Goal: Information Seeking & Learning: Find specific page/section

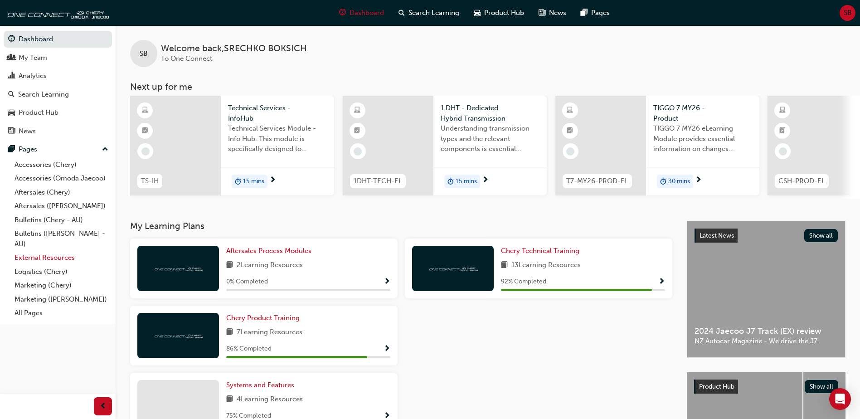
click at [48, 258] on link "External Resources" at bounding box center [61, 258] width 101 height 14
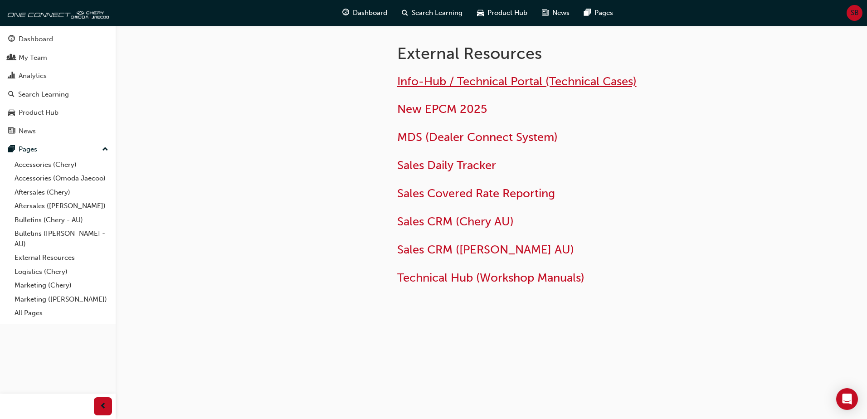
click at [449, 78] on span "Info-Hub / Technical Portal (Technical Cases)" at bounding box center [516, 81] width 239 height 14
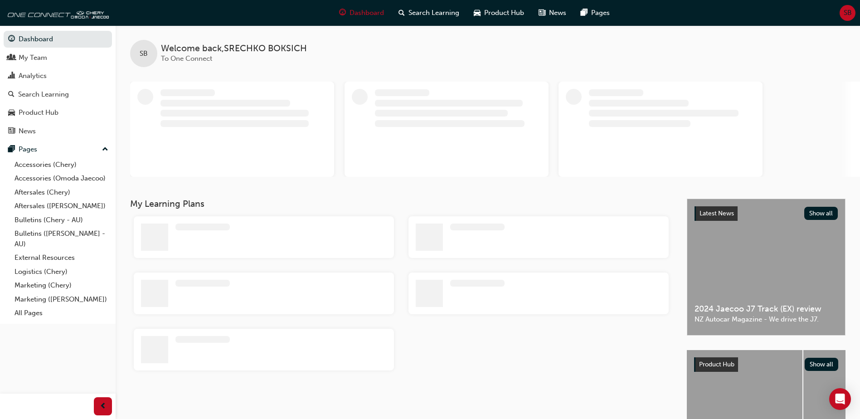
click at [518, 140] on div at bounding box center [458, 129] width 166 height 81
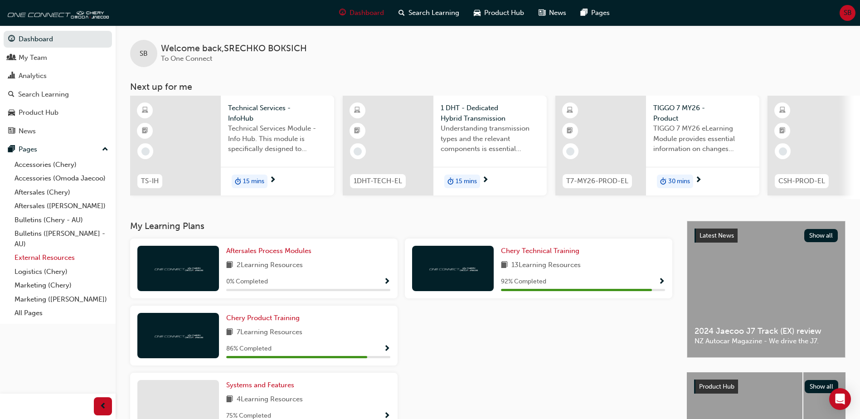
click at [36, 258] on link "External Resources" at bounding box center [61, 258] width 101 height 14
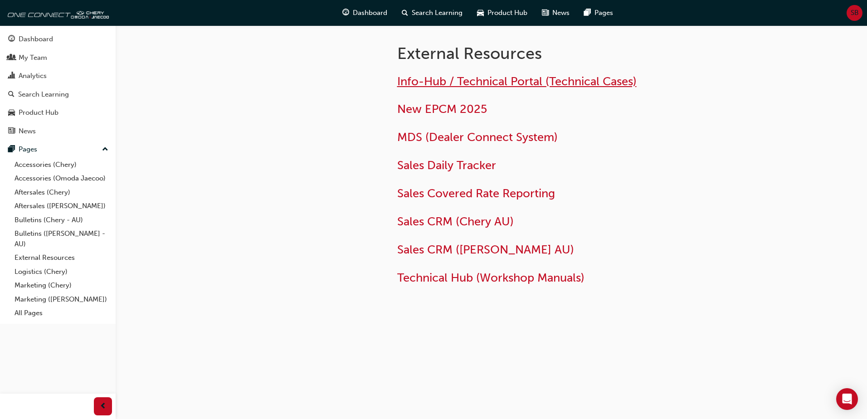
click at [447, 83] on span "Info-Hub / Technical Portal (Technical Cases)" at bounding box center [516, 81] width 239 height 14
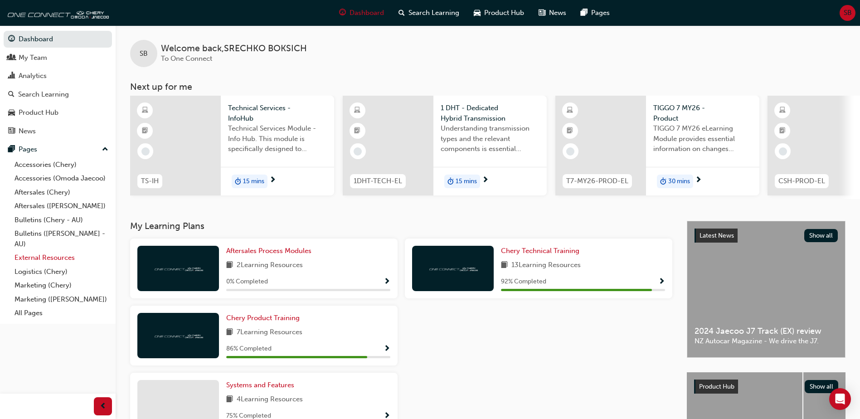
click at [58, 257] on link "External Resources" at bounding box center [61, 258] width 101 height 14
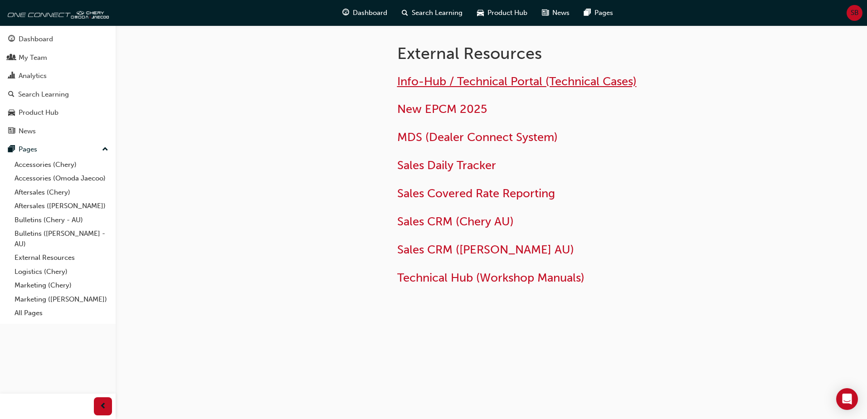
click at [444, 81] on span "Info-Hub / Technical Portal (Technical Cases)" at bounding box center [516, 81] width 239 height 14
